Goal: Task Accomplishment & Management: Use online tool/utility

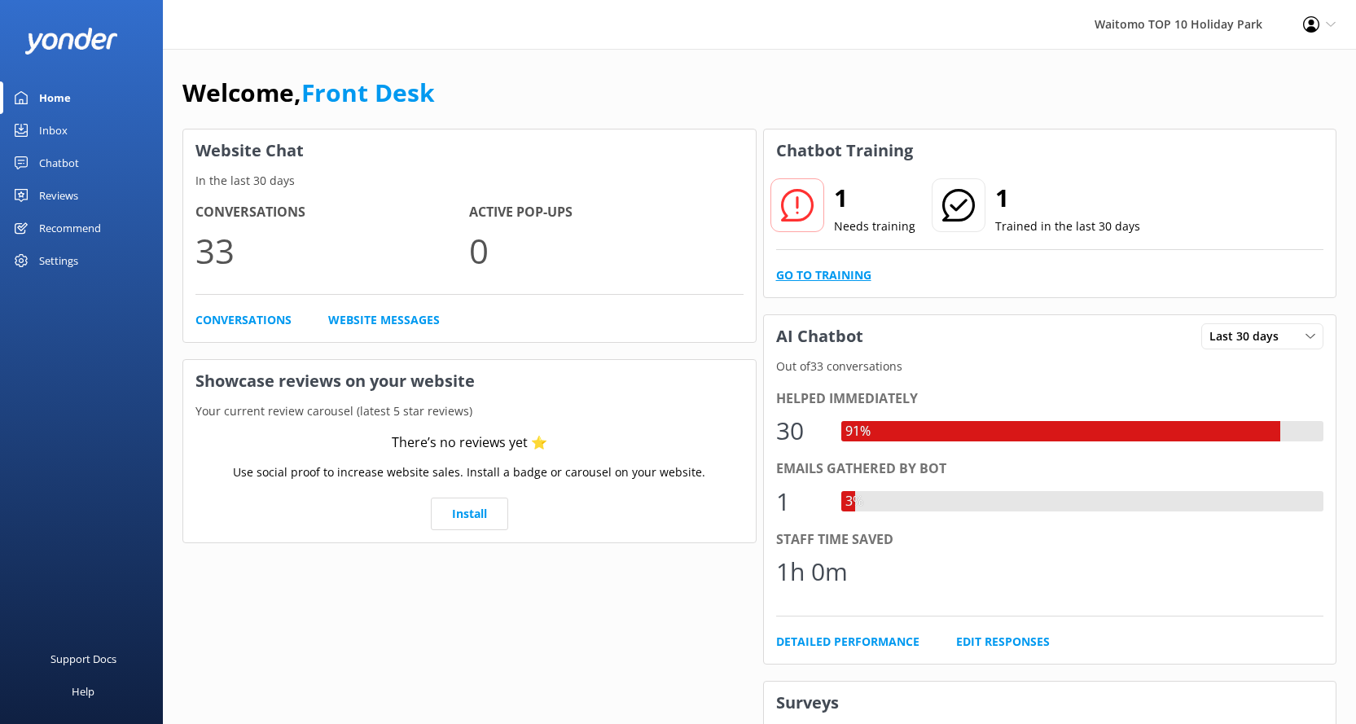
click at [832, 284] on link "Go to Training" at bounding box center [823, 275] width 95 height 18
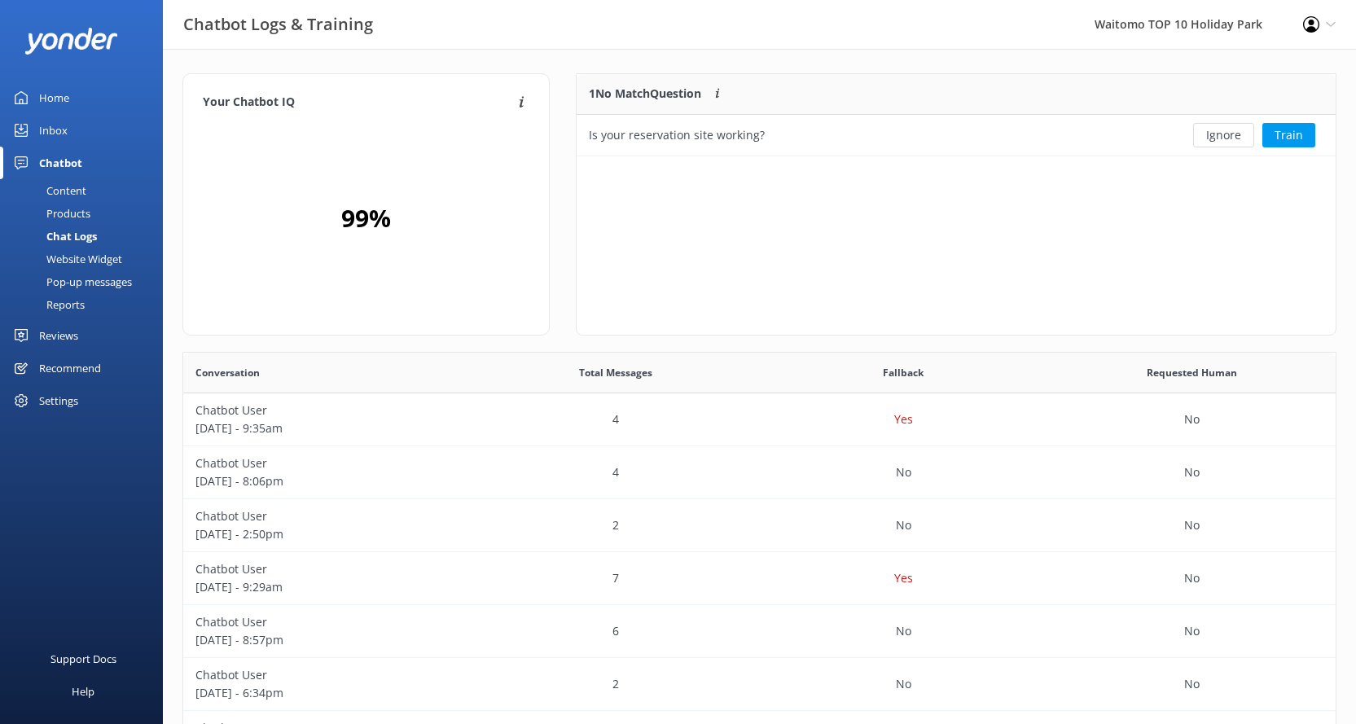
scroll to position [70, 747]
click at [1237, 130] on button "Ignore" at bounding box center [1223, 135] width 61 height 24
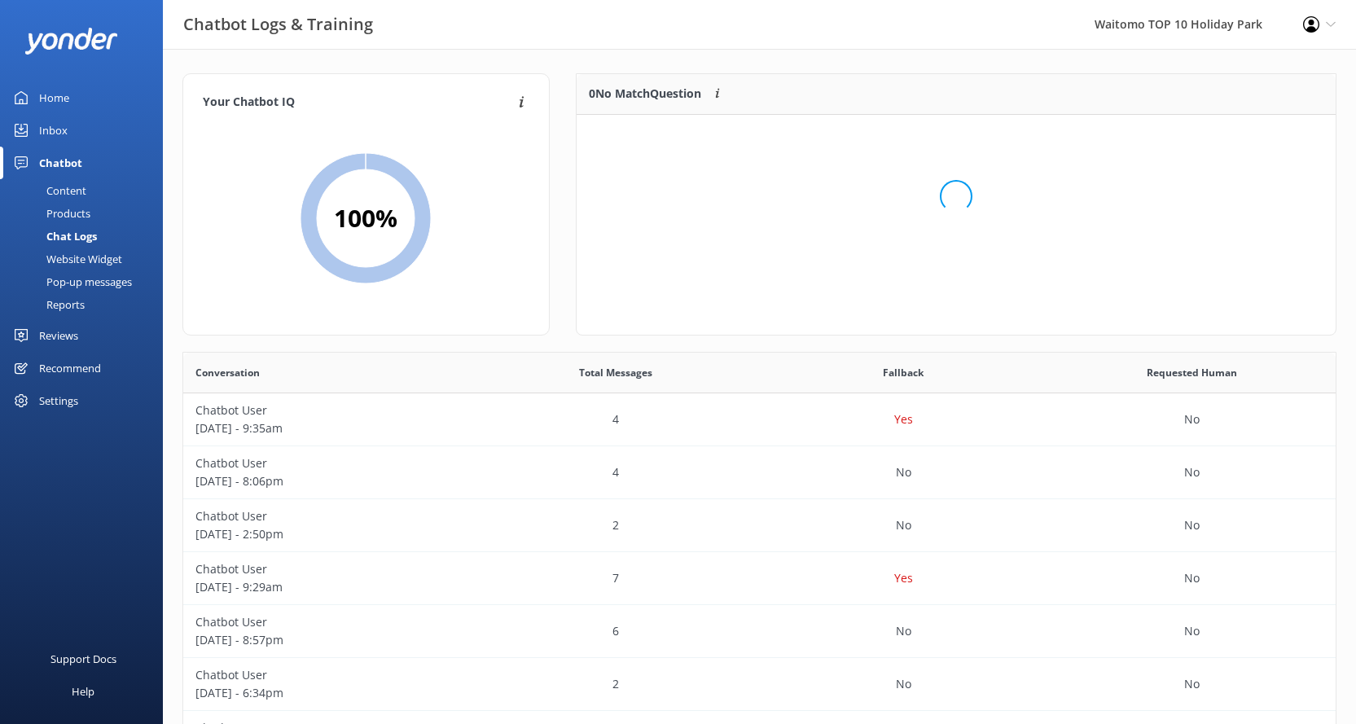
scroll to position [191, 747]
